Goal: Transaction & Acquisition: Purchase product/service

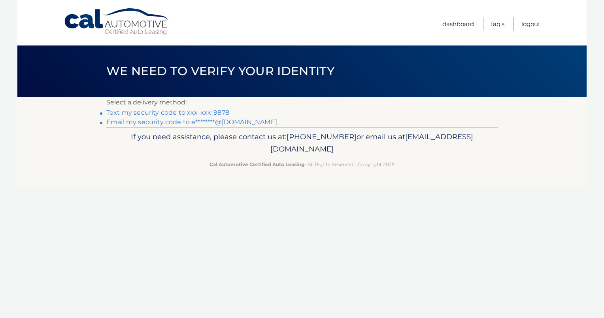
click at [197, 113] on link "Text my security code to xxx-xxx-9878" at bounding box center [167, 113] width 123 height 8
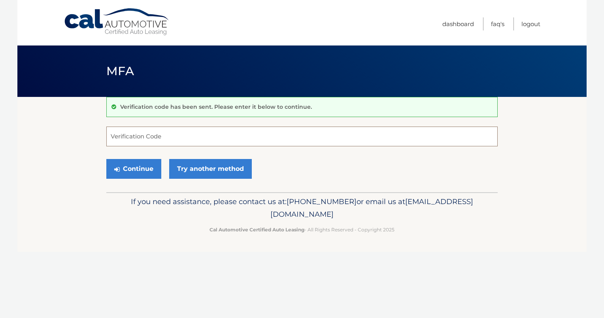
click at [156, 127] on input "Verification Code" at bounding box center [302, 137] width 392 height 20
type input "999913"
click at [123, 172] on button "Continue" at bounding box center [133, 169] width 55 height 20
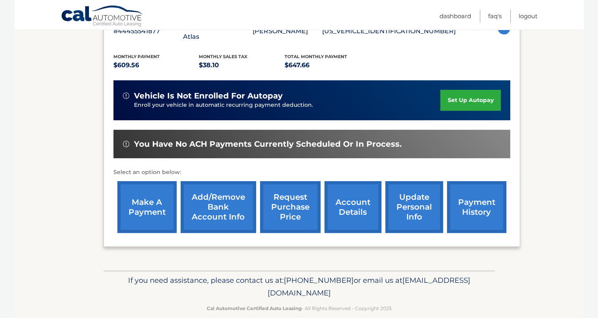
scroll to position [160, 0]
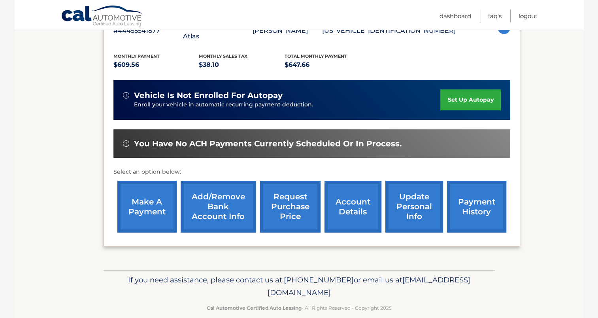
click at [144, 202] on link "make a payment" at bounding box center [146, 207] width 59 height 52
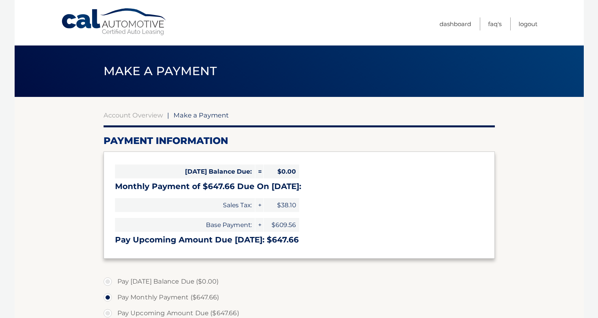
select select "OThiNjhlYTQtZWFhYy00OTIwLWJhMWUtMzFkNzQ4NWRlNmE2"
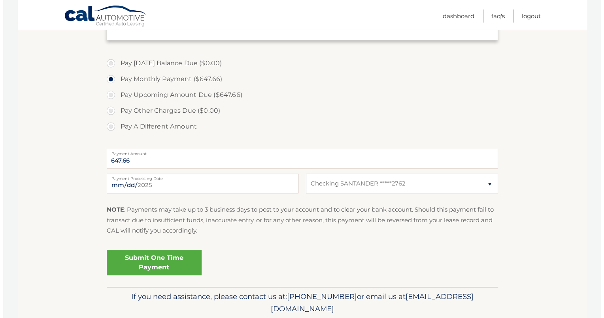
scroll to position [237, 0]
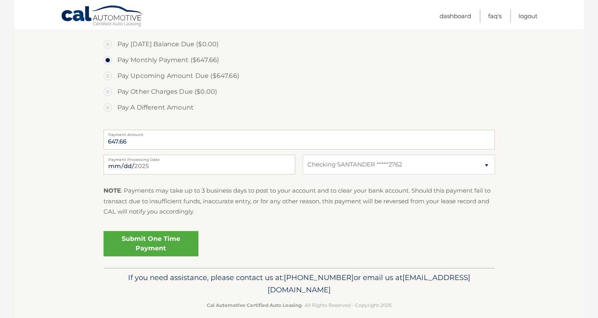
click at [171, 241] on link "Submit One Time Payment" at bounding box center [151, 243] width 95 height 25
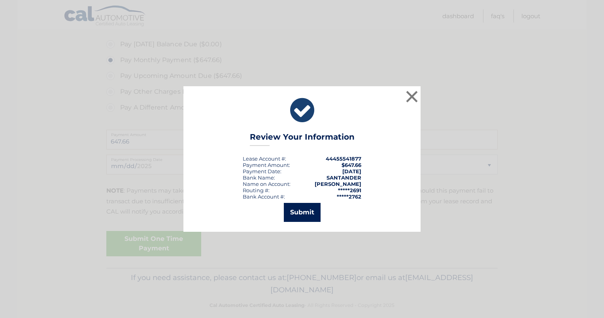
click at [311, 209] on button "Submit" at bounding box center [302, 212] width 37 height 19
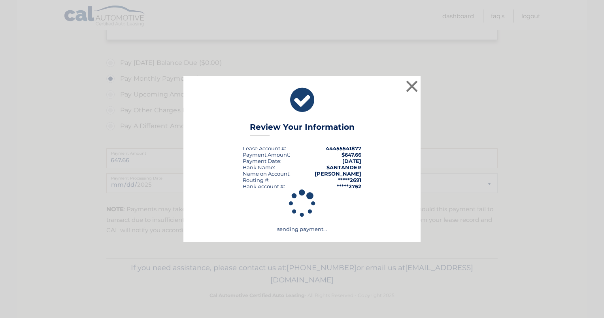
scroll to position [218, 0]
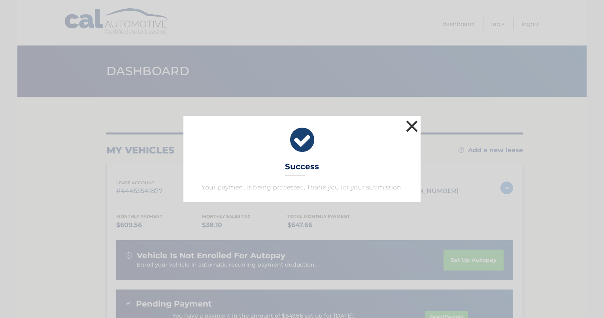
click at [413, 124] on button "×" at bounding box center [412, 126] width 16 height 16
